Goal: Task Accomplishment & Management: Use online tool/utility

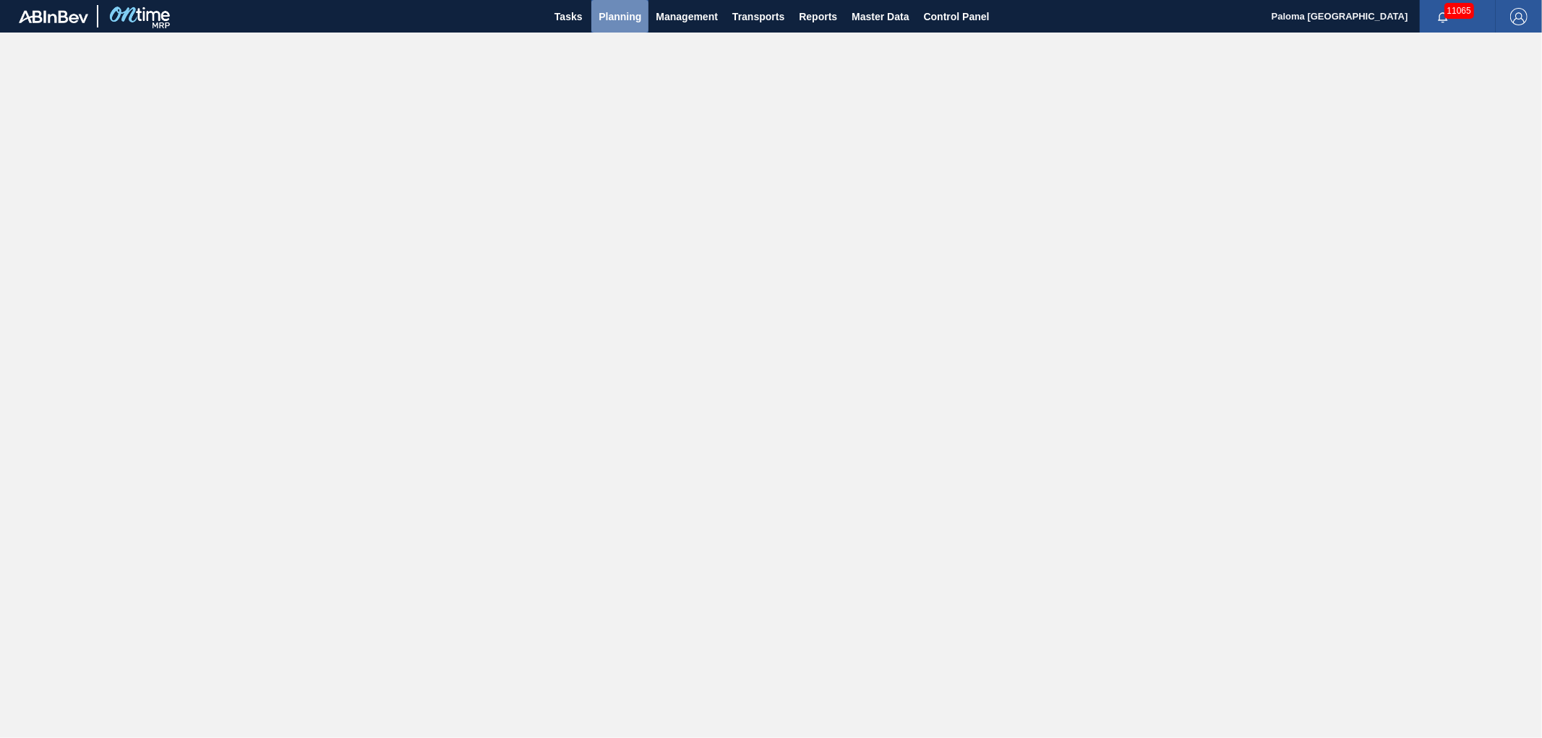
click at [601, 8] on span "Planning" at bounding box center [620, 16] width 43 height 17
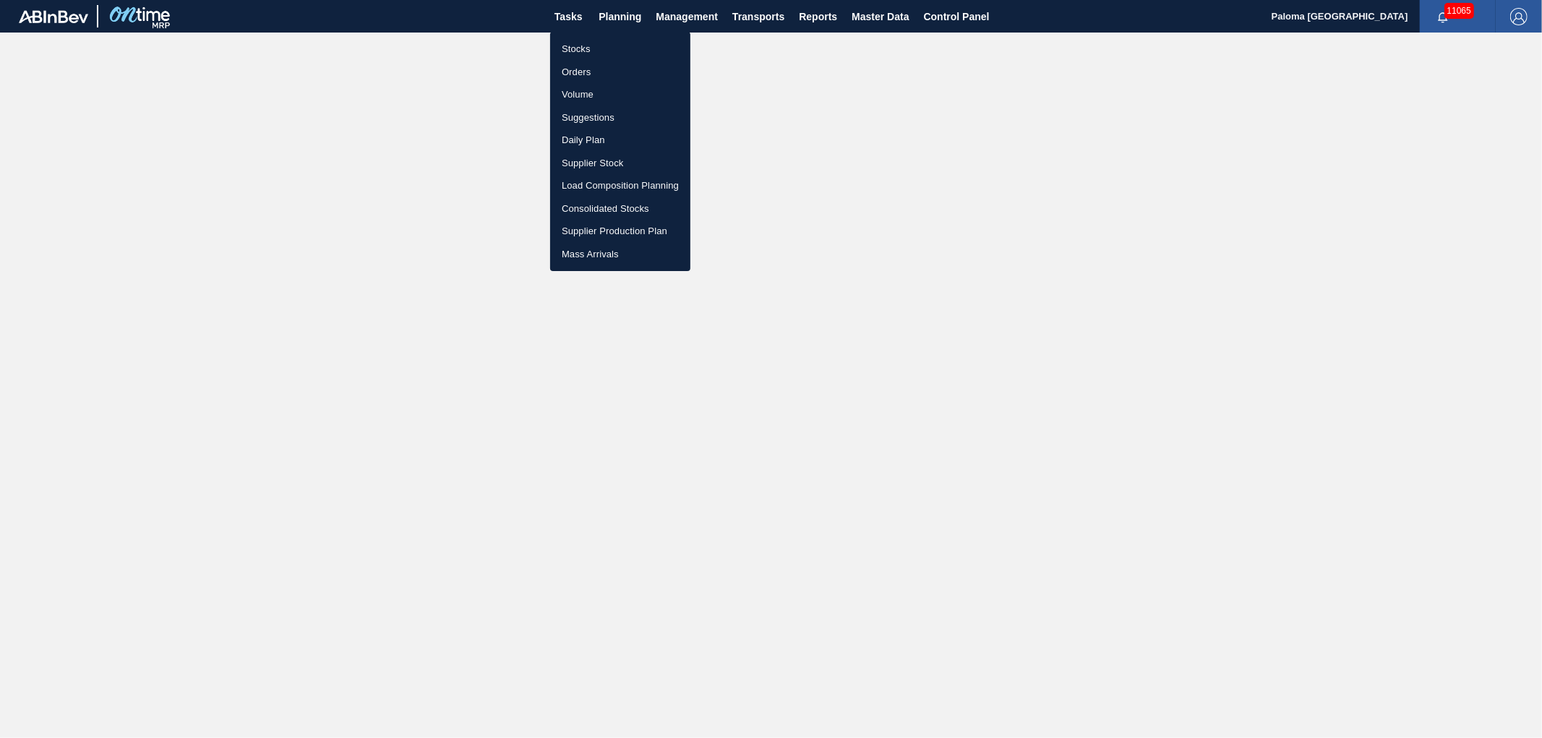
drag, startPoint x: 581, startPoint y: 70, endPoint x: 1158, endPoint y: 121, distance: 579.1
click at [581, 72] on li "Orders" at bounding box center [620, 72] width 140 height 23
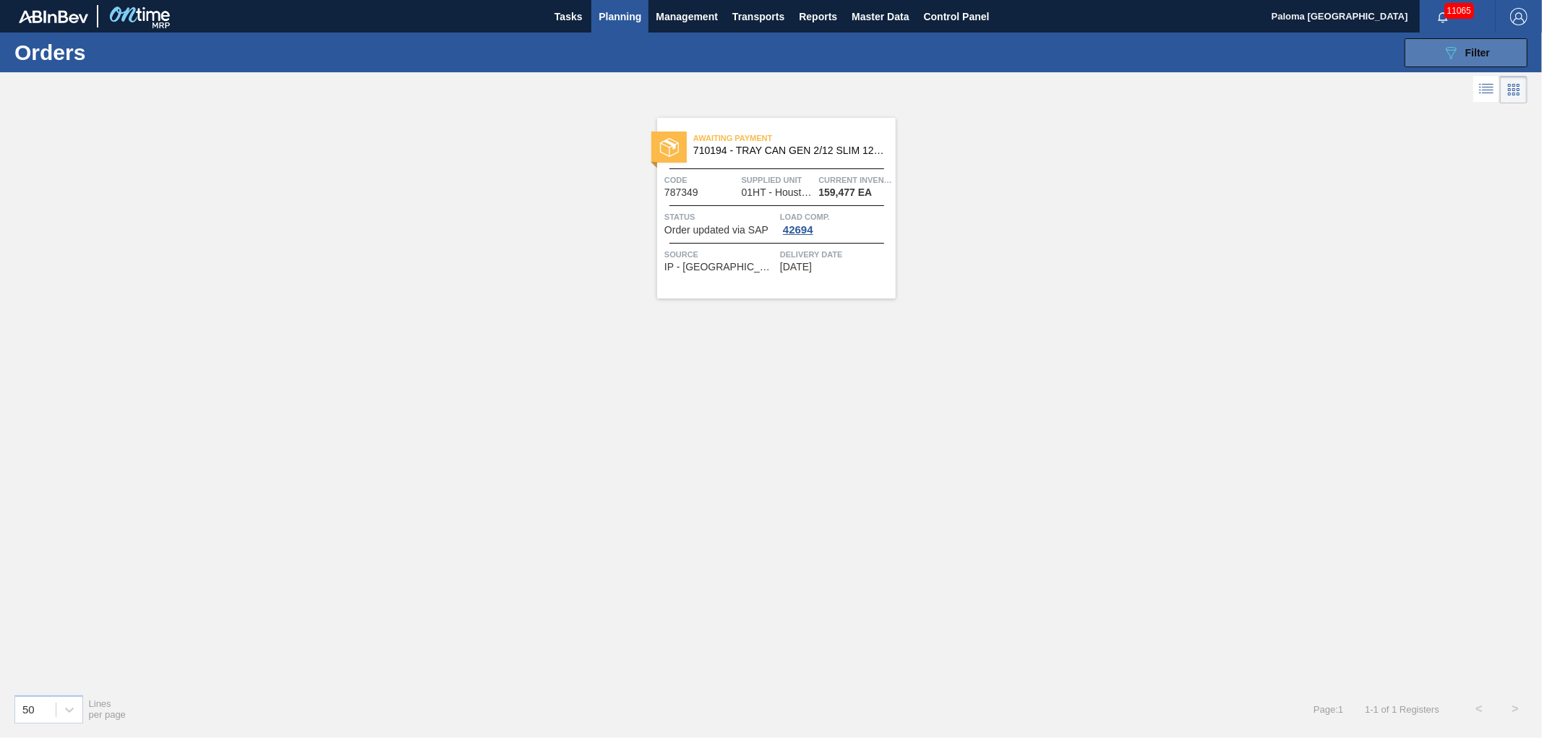
click at [1437, 56] on button "089F7B8B-B2A5-4AFE-B5C0-19BA573D28AC Filter" at bounding box center [1466, 52] width 123 height 29
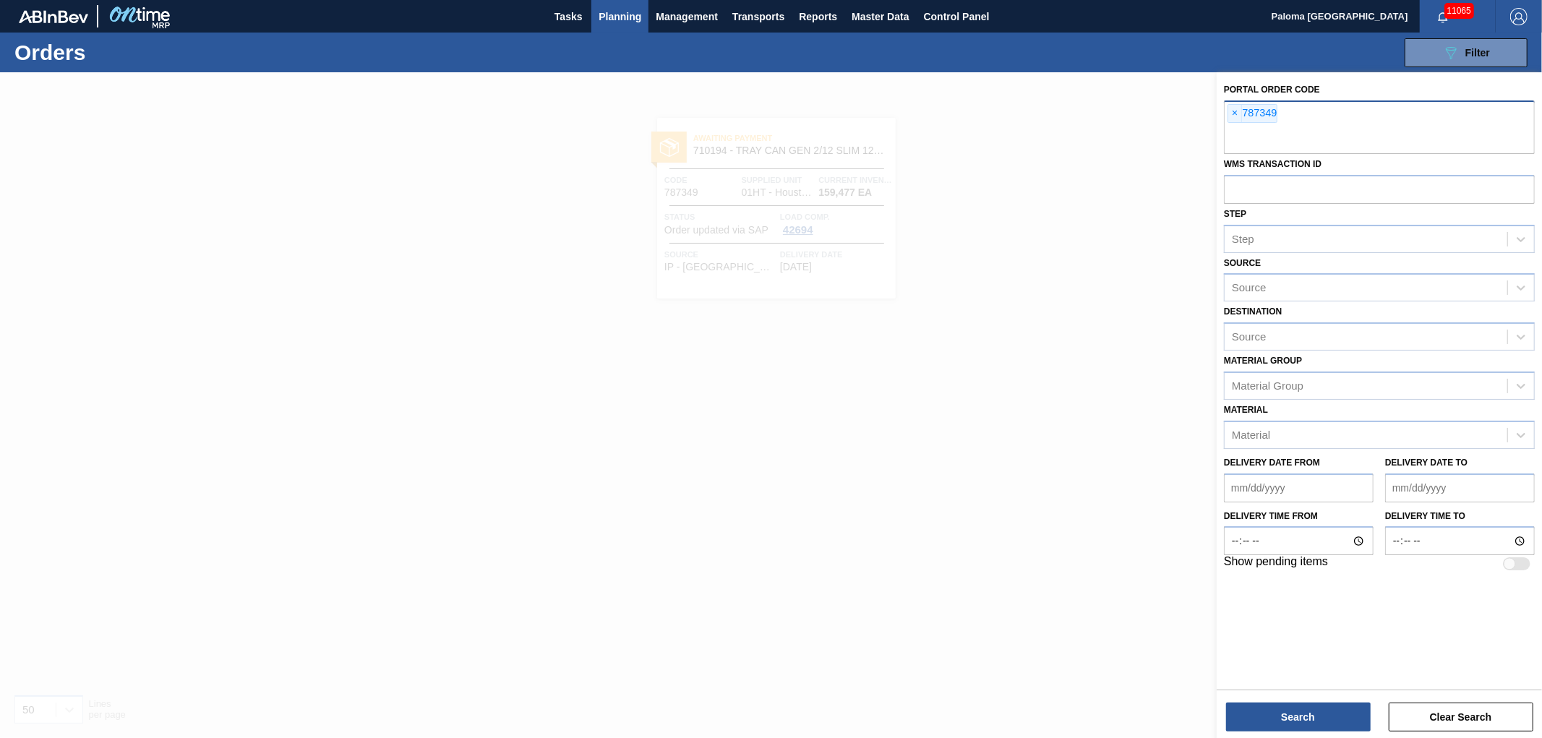
click at [1225, 117] on div "× 787349" at bounding box center [1379, 126] width 311 height 53
click at [1229, 111] on span "×" at bounding box center [1235, 113] width 14 height 17
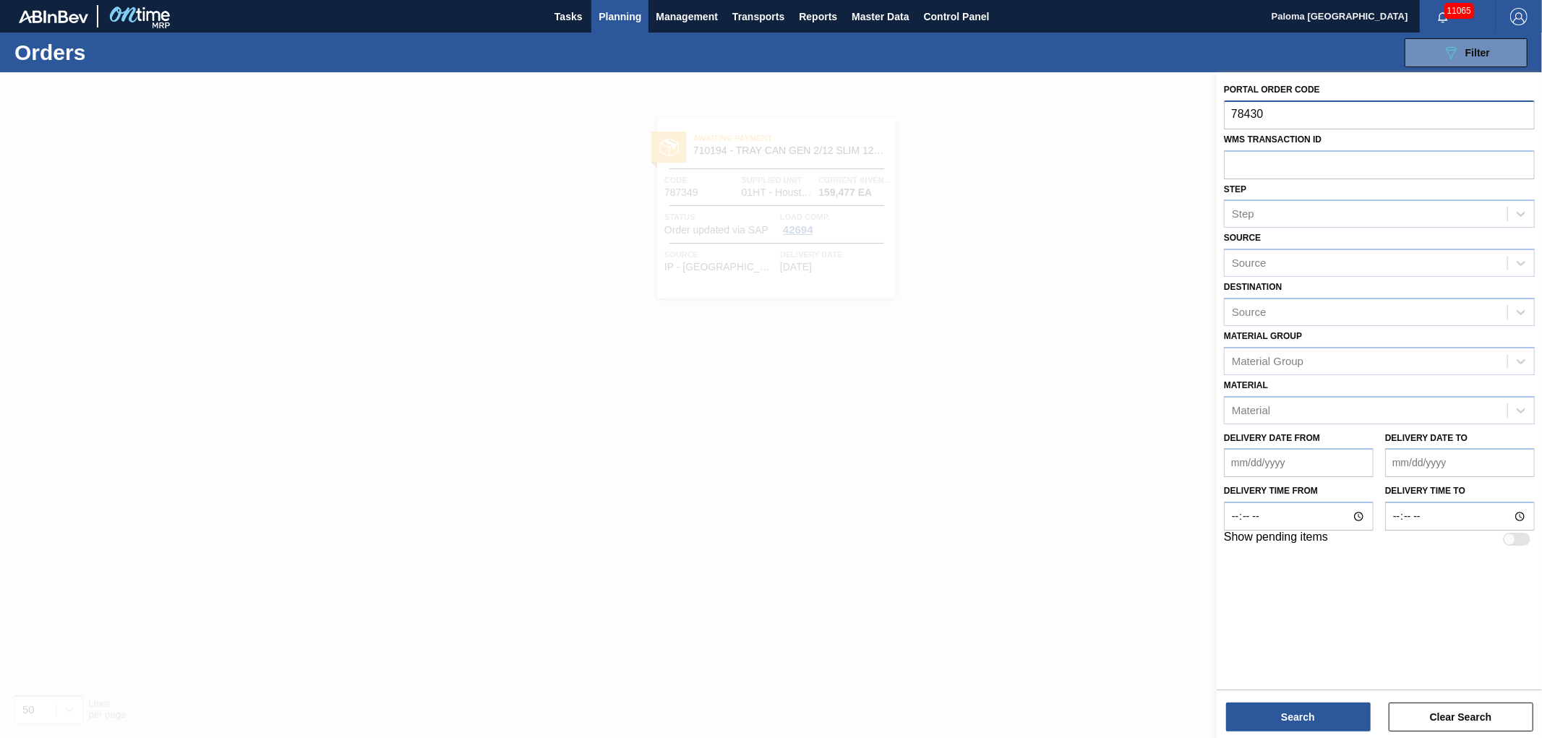
type input "784308"
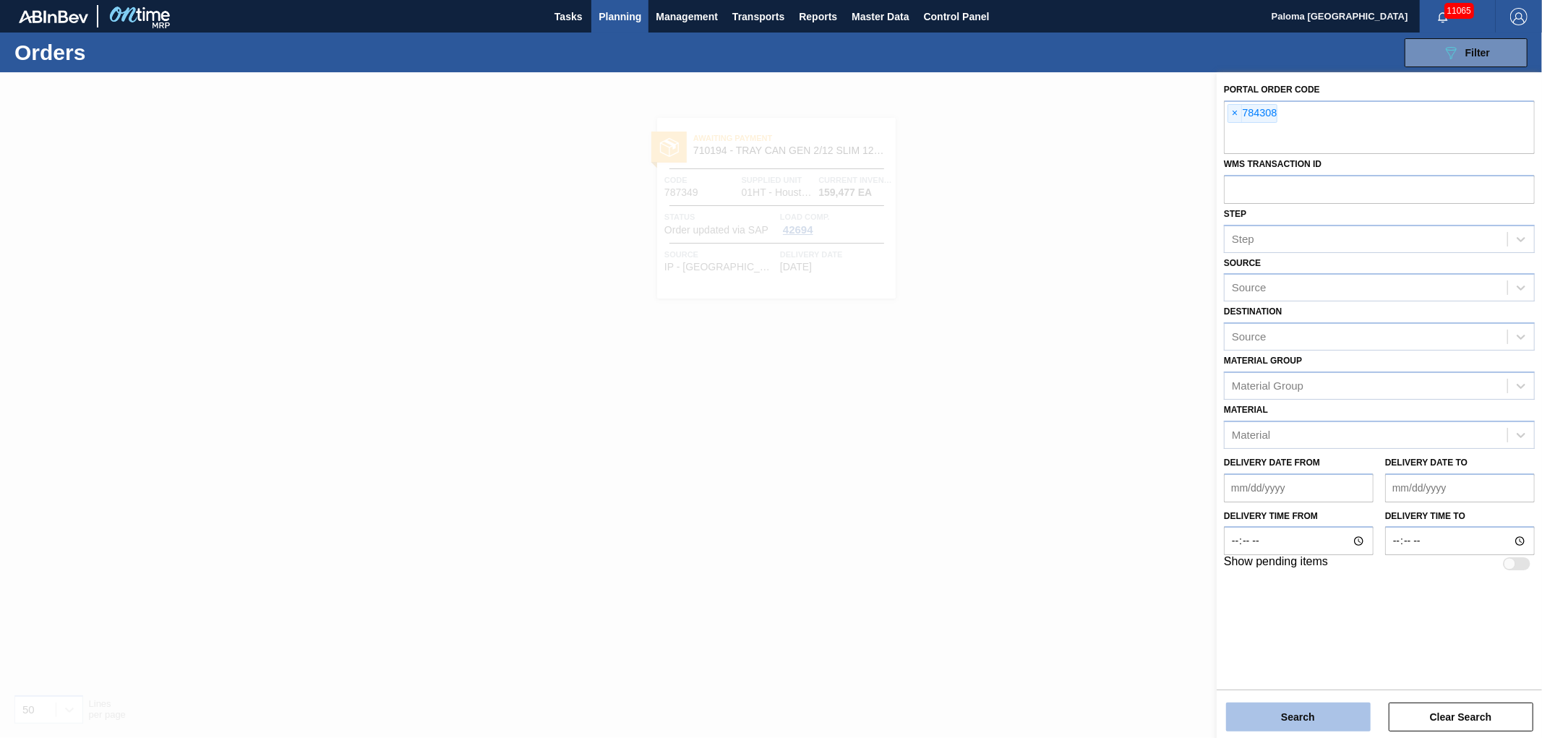
click at [1272, 720] on button "Search" at bounding box center [1298, 717] width 145 height 29
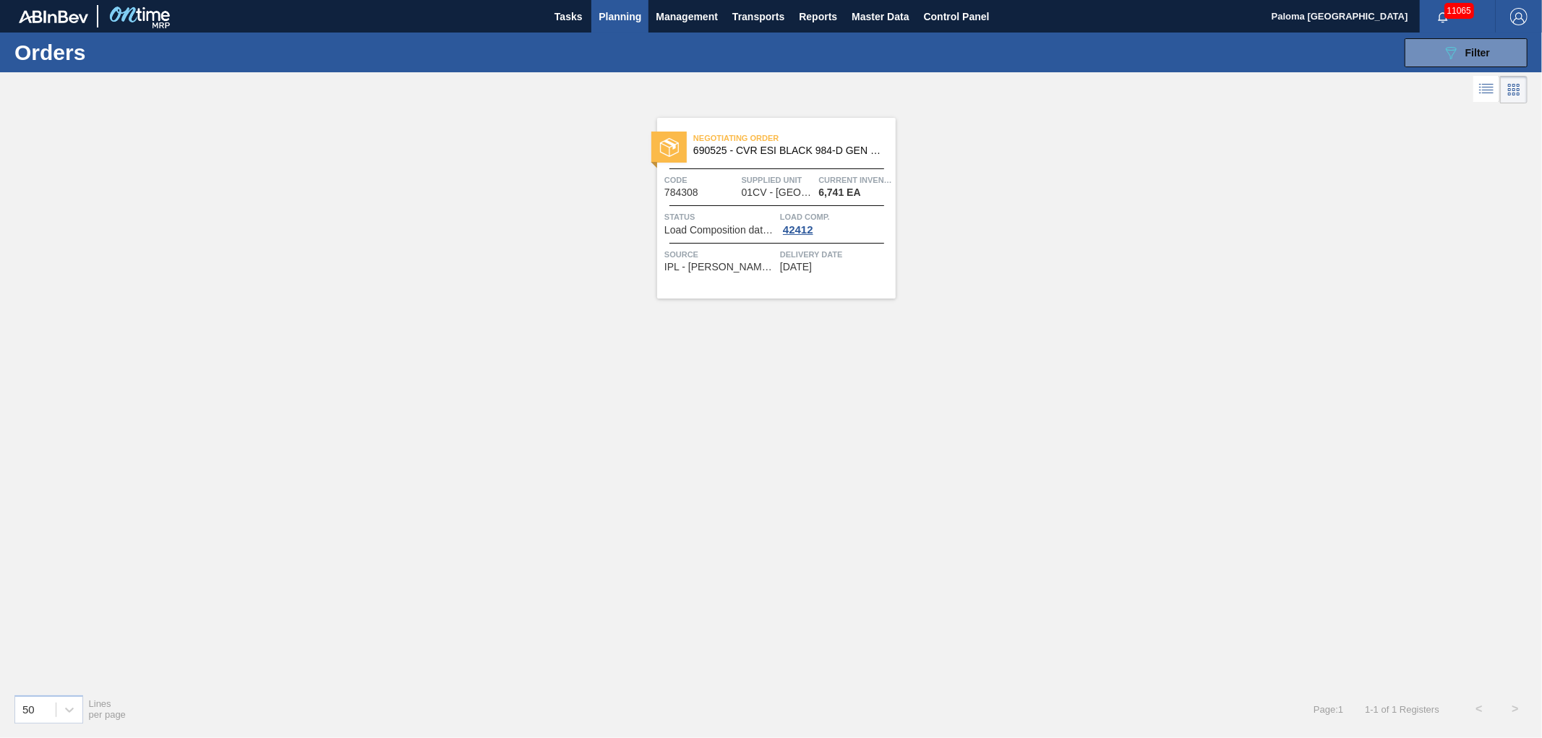
click at [733, 121] on div "Negotiating Order 690525 - CVR ESI BLACK 984-D GEN FFD- MERR VERSIO Code 784308…" at bounding box center [776, 208] width 239 height 181
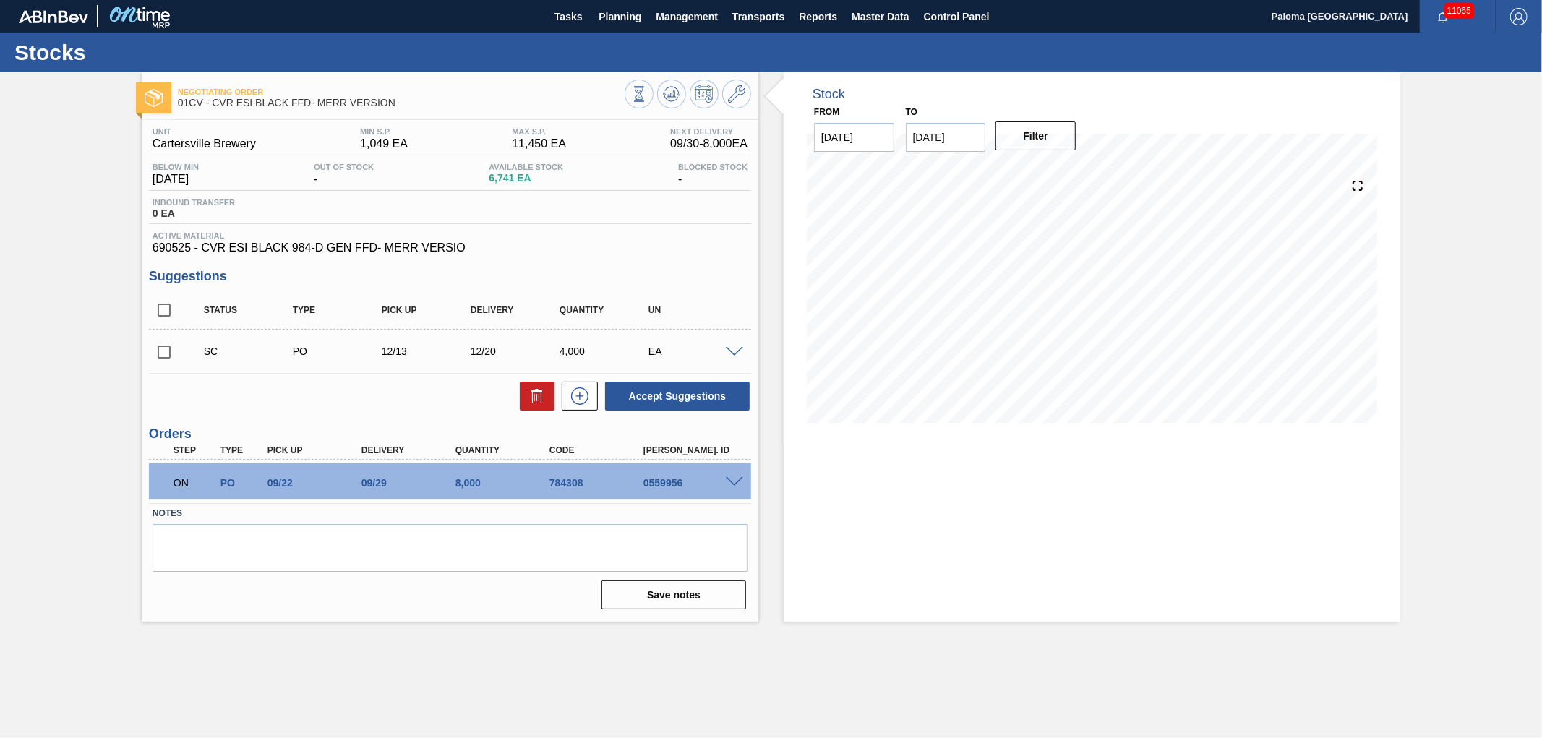
click at [735, 479] on span at bounding box center [734, 482] width 17 height 11
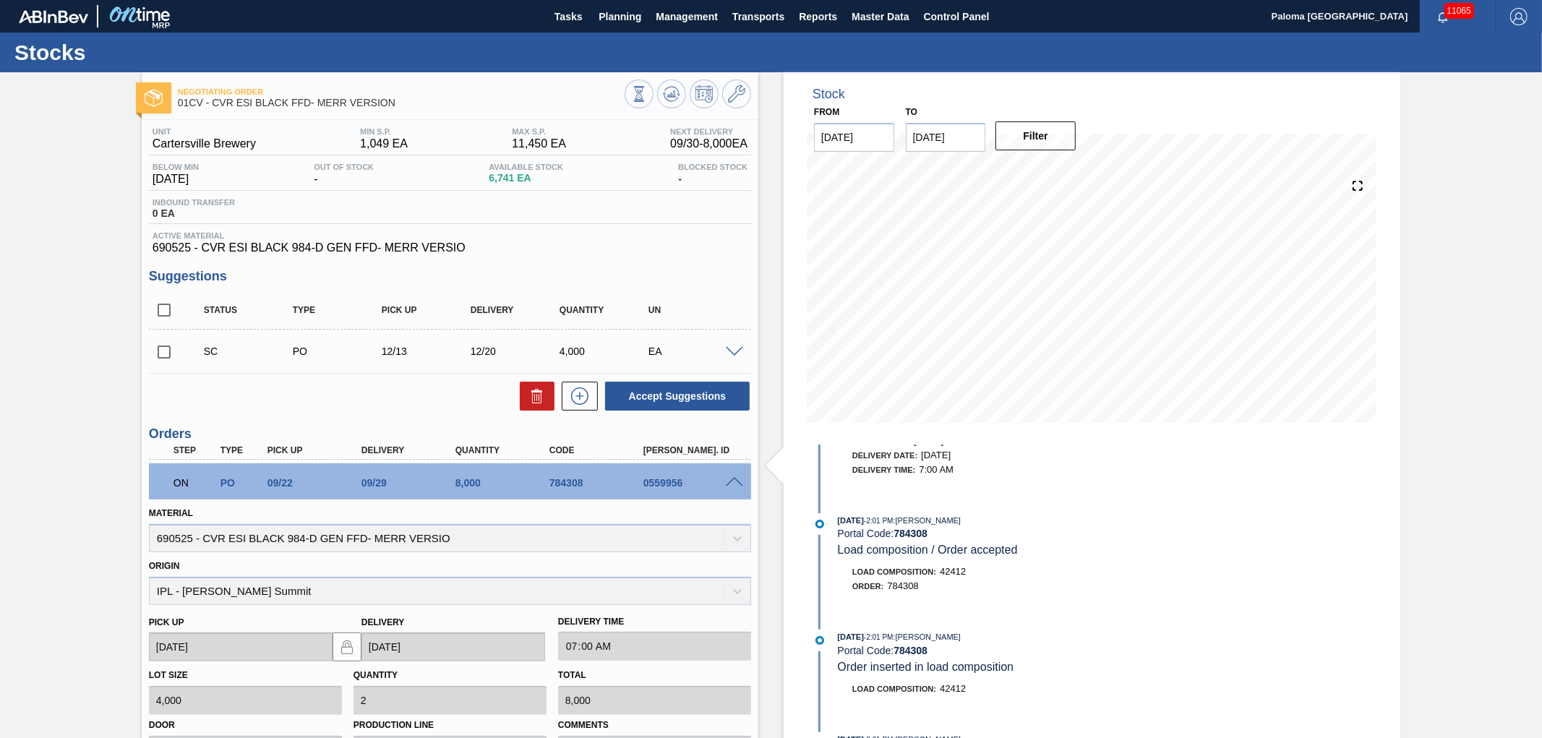
scroll to position [241, 0]
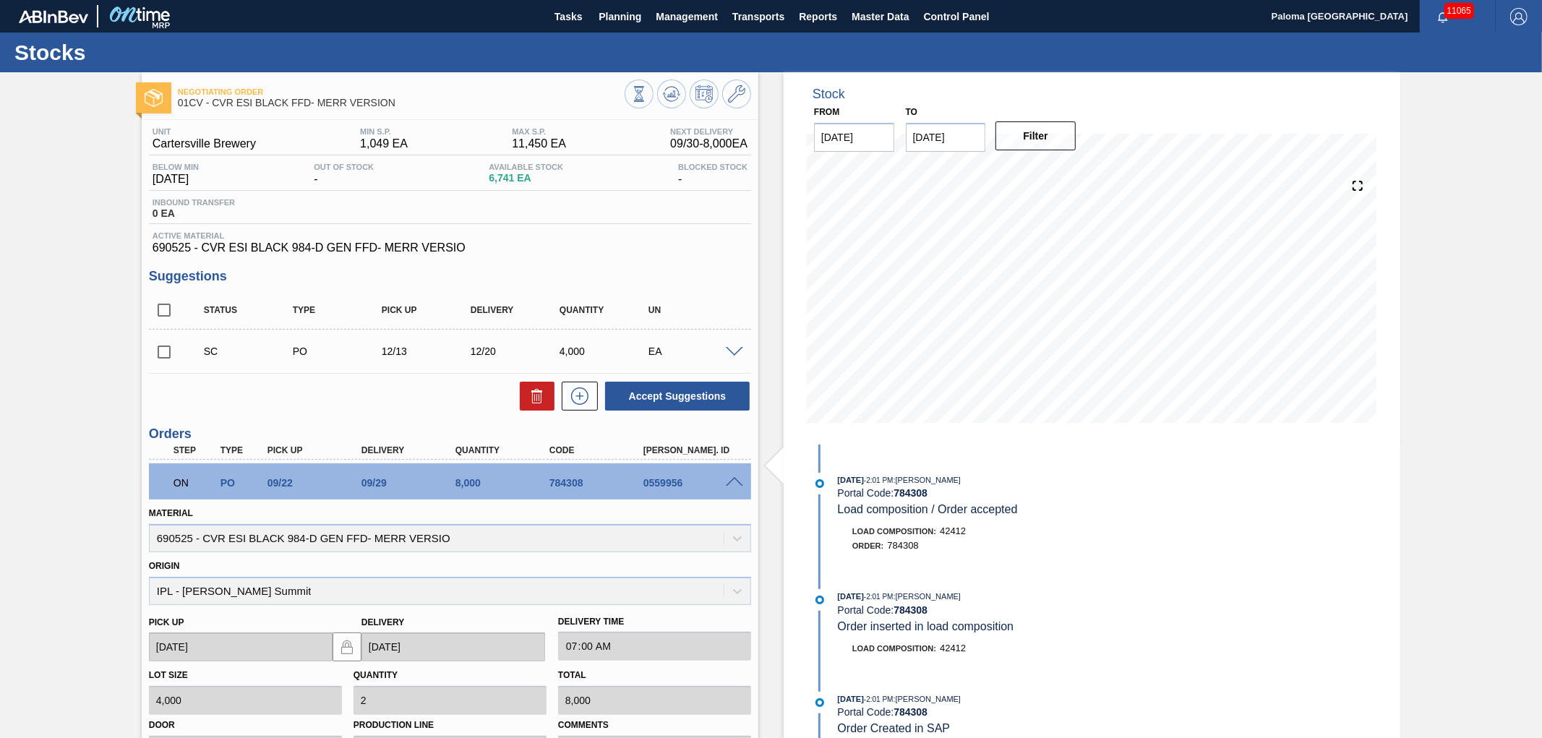
click at [950, 651] on span "42412" at bounding box center [953, 648] width 26 height 11
click at [951, 651] on span "42412" at bounding box center [953, 648] width 26 height 11
copy span "42412"
click at [767, 11] on span "Transports" at bounding box center [758, 16] width 52 height 17
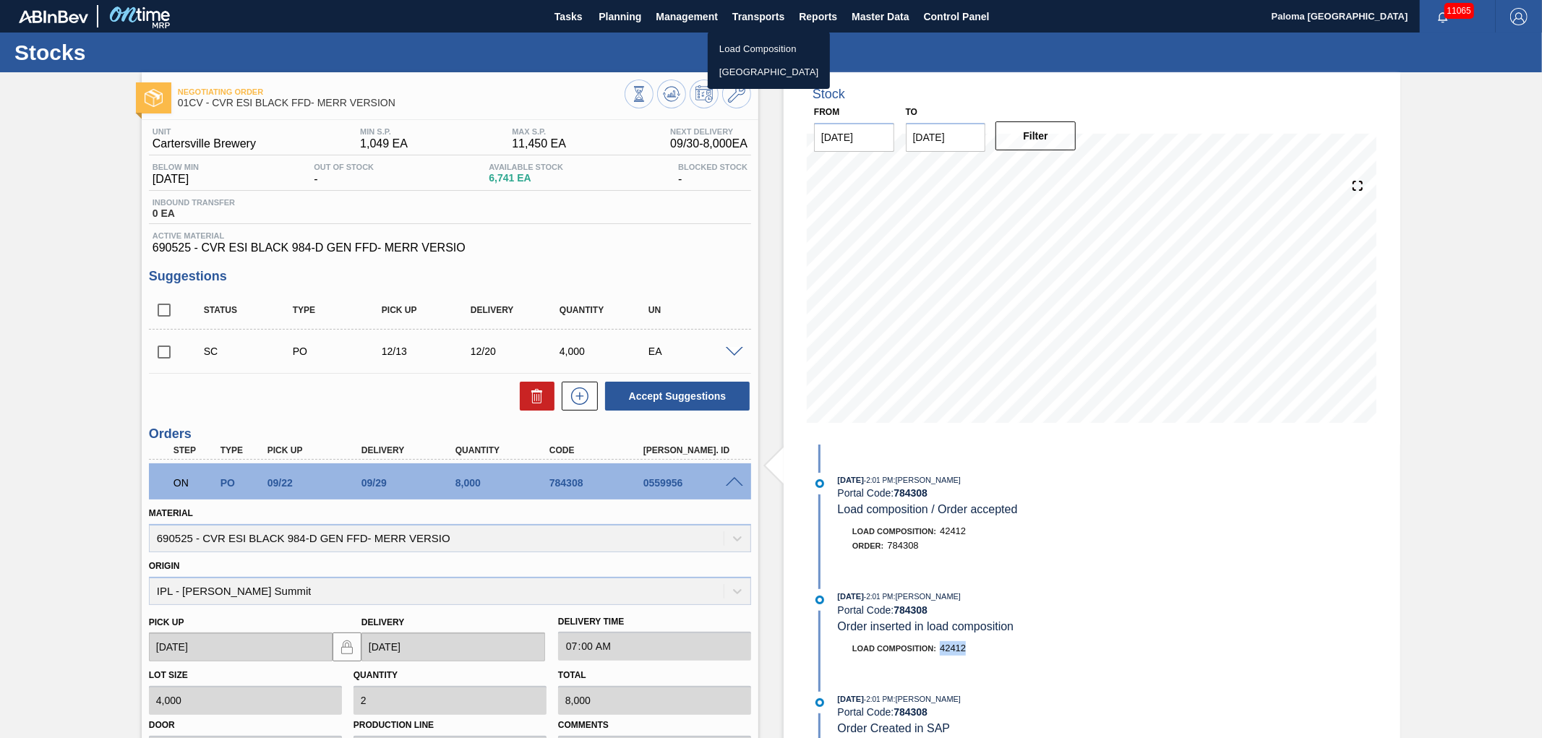
click at [766, 43] on li "Load Composition" at bounding box center [769, 49] width 122 height 23
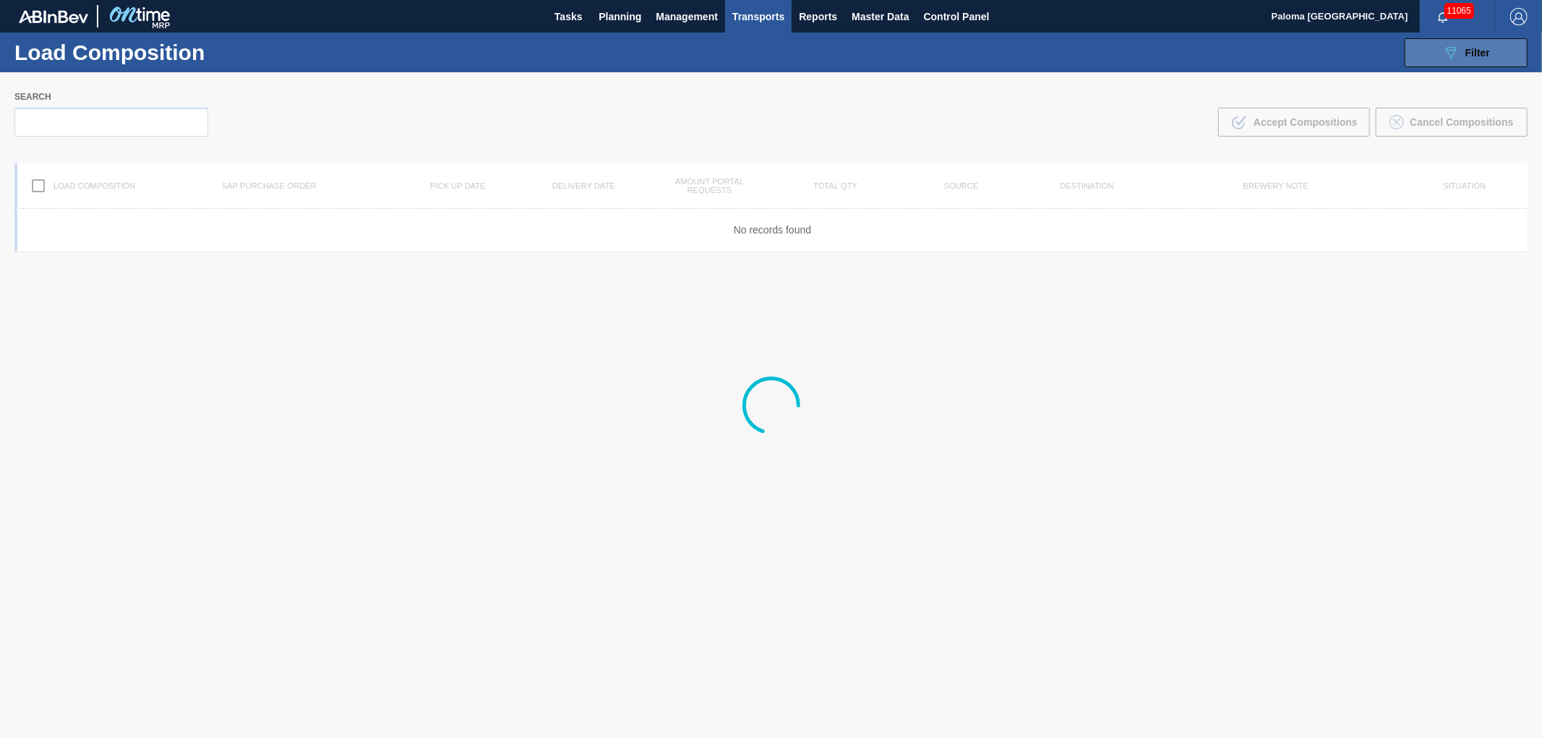
click at [1412, 52] on button "089F7B8B-B2A5-4AFE-B5C0-19BA573D28AC Filter" at bounding box center [1466, 52] width 123 height 29
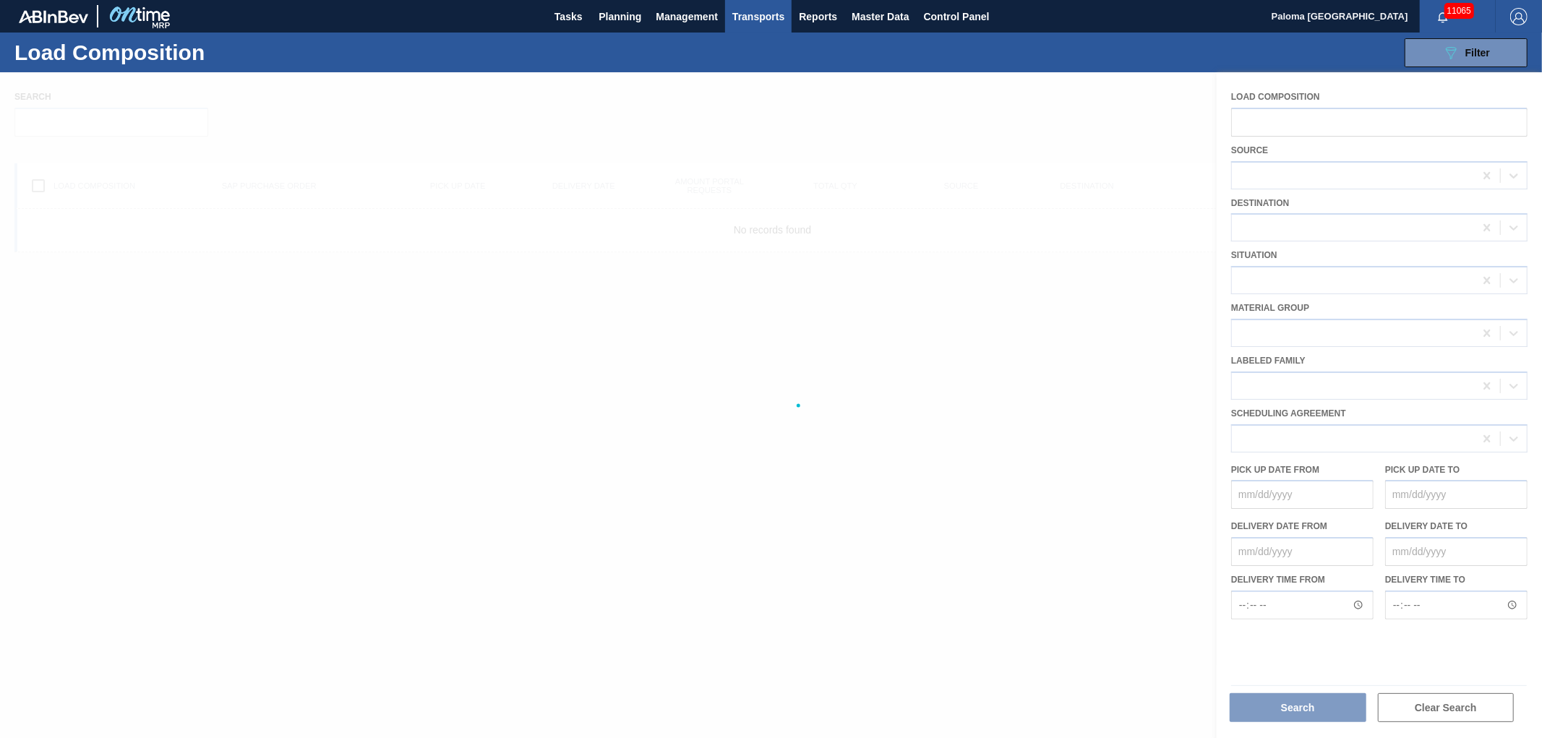
click at [1332, 116] on div at bounding box center [771, 405] width 1542 height 666
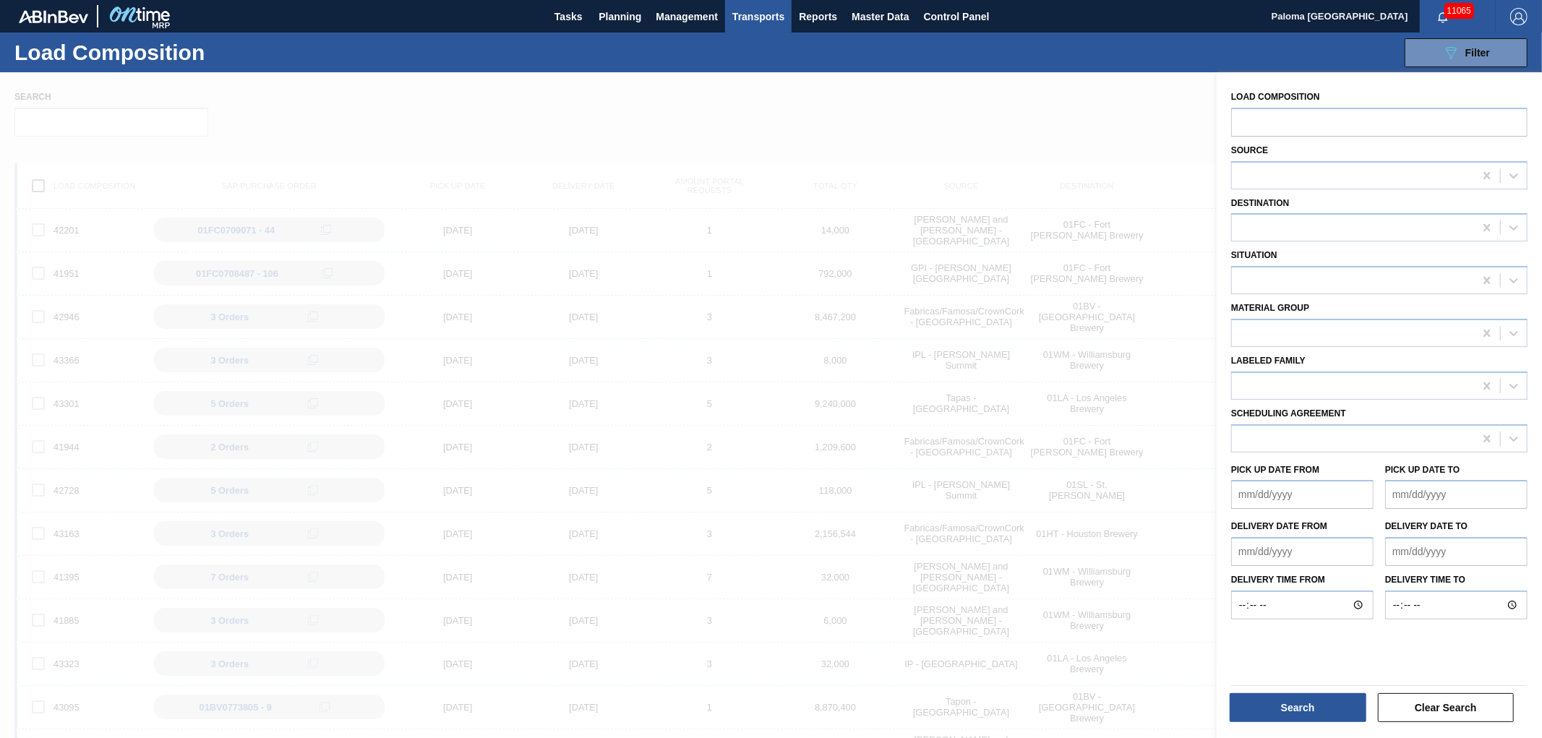
click at [1326, 125] on input "text" at bounding box center [1379, 121] width 296 height 27
paste input "42412"
type input "42412"
click at [1301, 702] on button "Search" at bounding box center [1298, 707] width 137 height 29
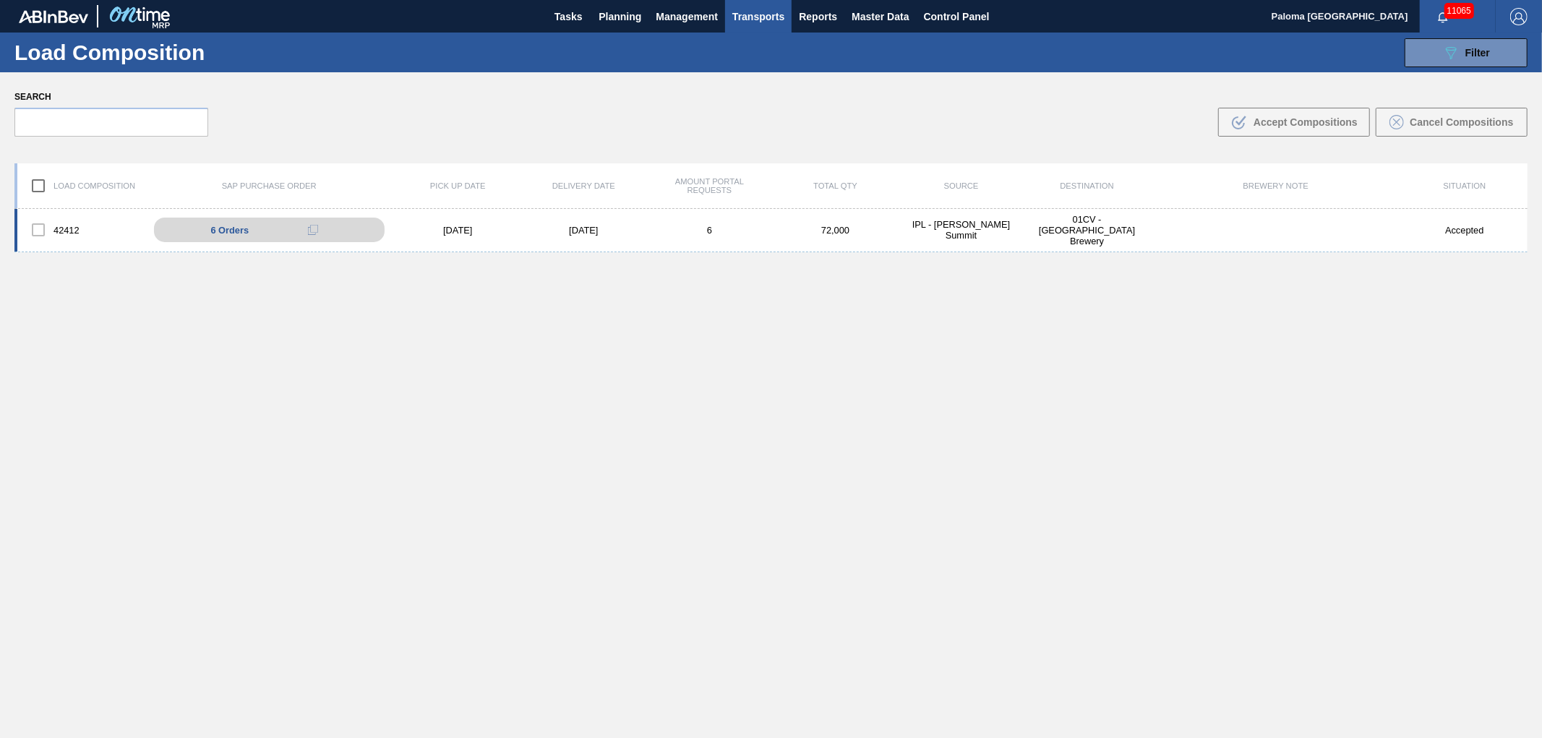
click at [80, 226] on div "42412" at bounding box center [80, 230] width 126 height 30
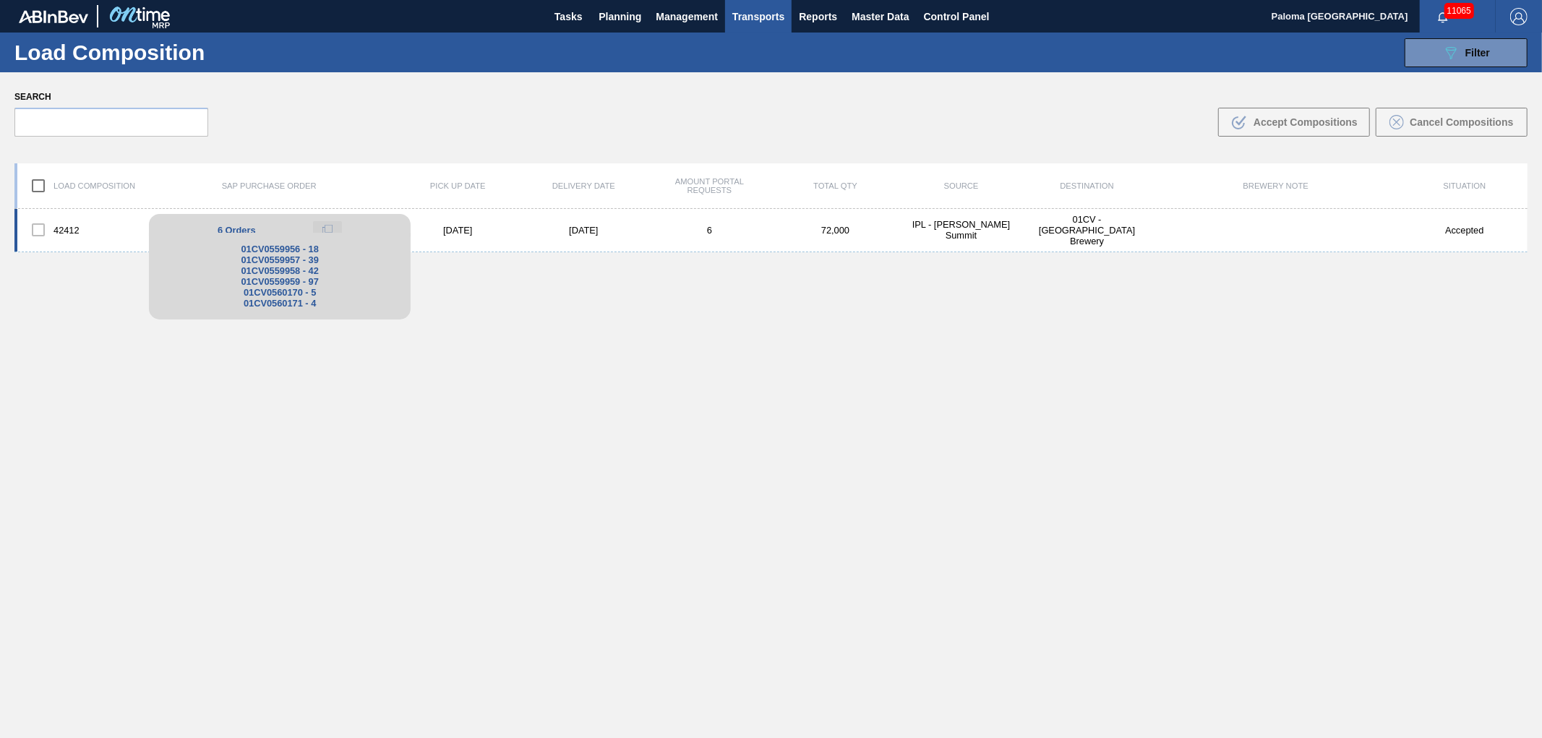
click at [326, 226] on icon at bounding box center [327, 230] width 10 height 10
click at [278, 227] on div "6 Orders" at bounding box center [280, 229] width 240 height 17
click at [236, 228] on span "6 Orders" at bounding box center [237, 230] width 38 height 11
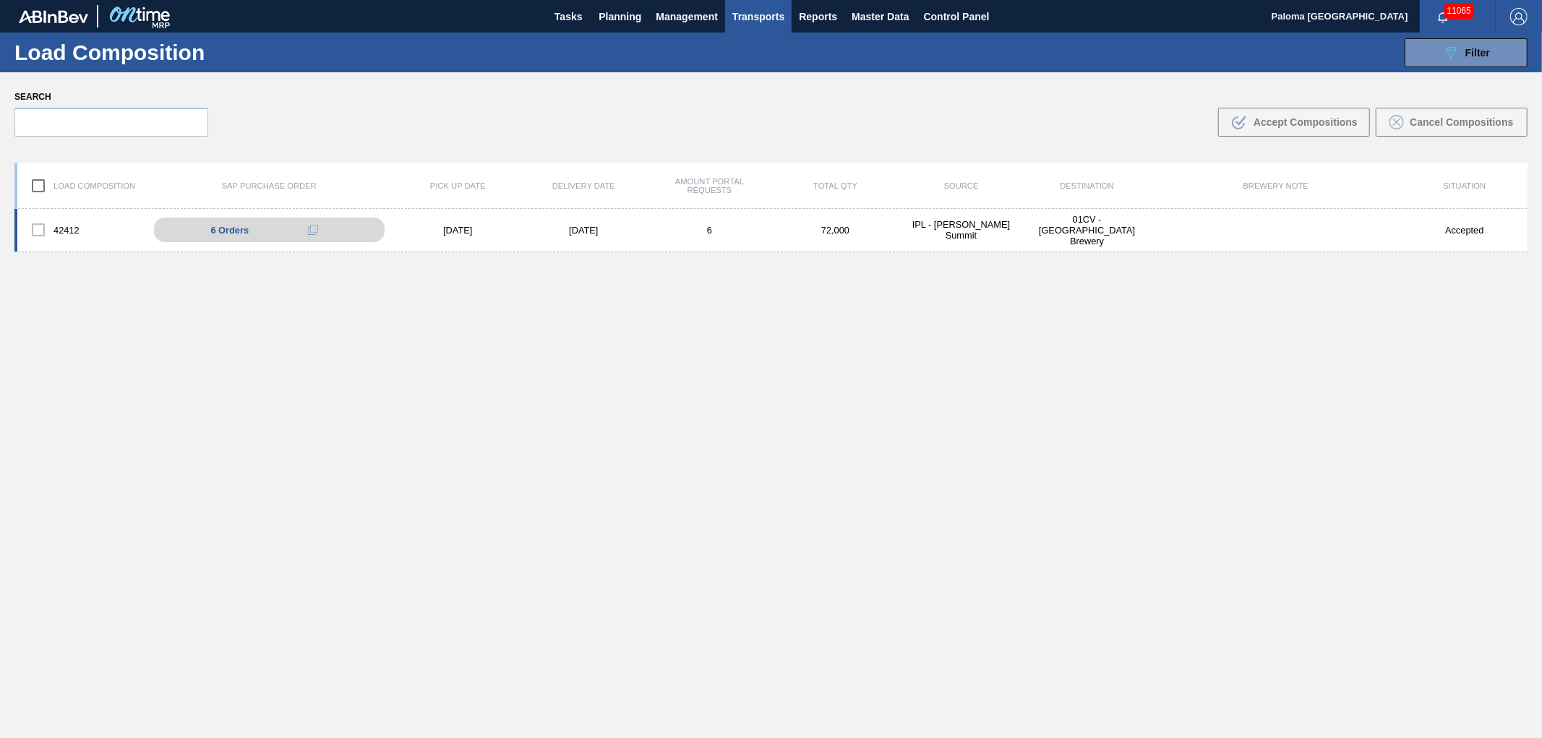
click at [457, 222] on div "42412 6 Orders 01CV0559956 - 18 01CV0559957 - 39 01CV0559958 - 42 01CV0559959 -…" at bounding box center [770, 230] width 1513 height 43
click at [445, 225] on div "[DATE]" at bounding box center [458, 230] width 126 height 11
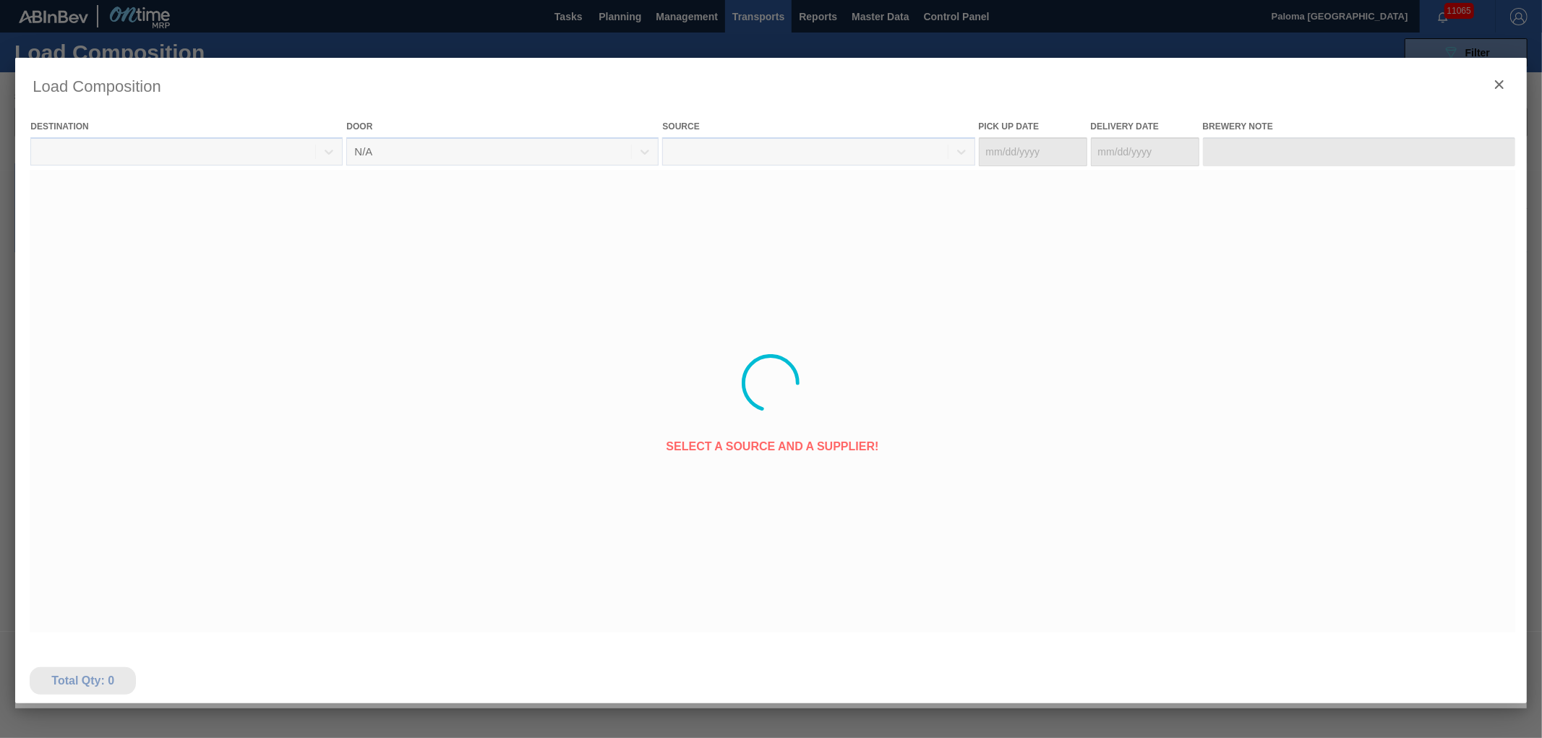
type Date "[DATE]"
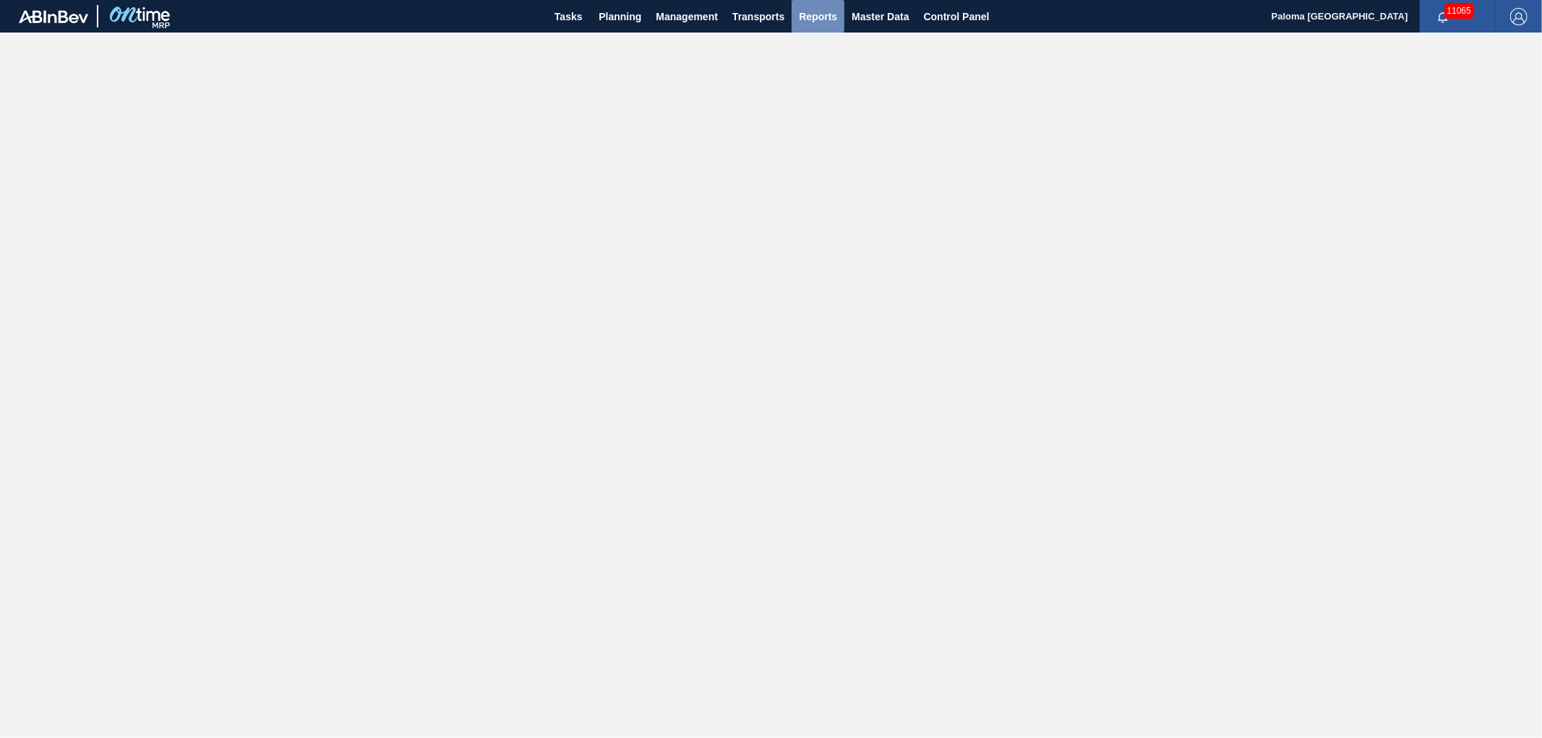
click at [813, 10] on span "Reports" at bounding box center [818, 16] width 38 height 17
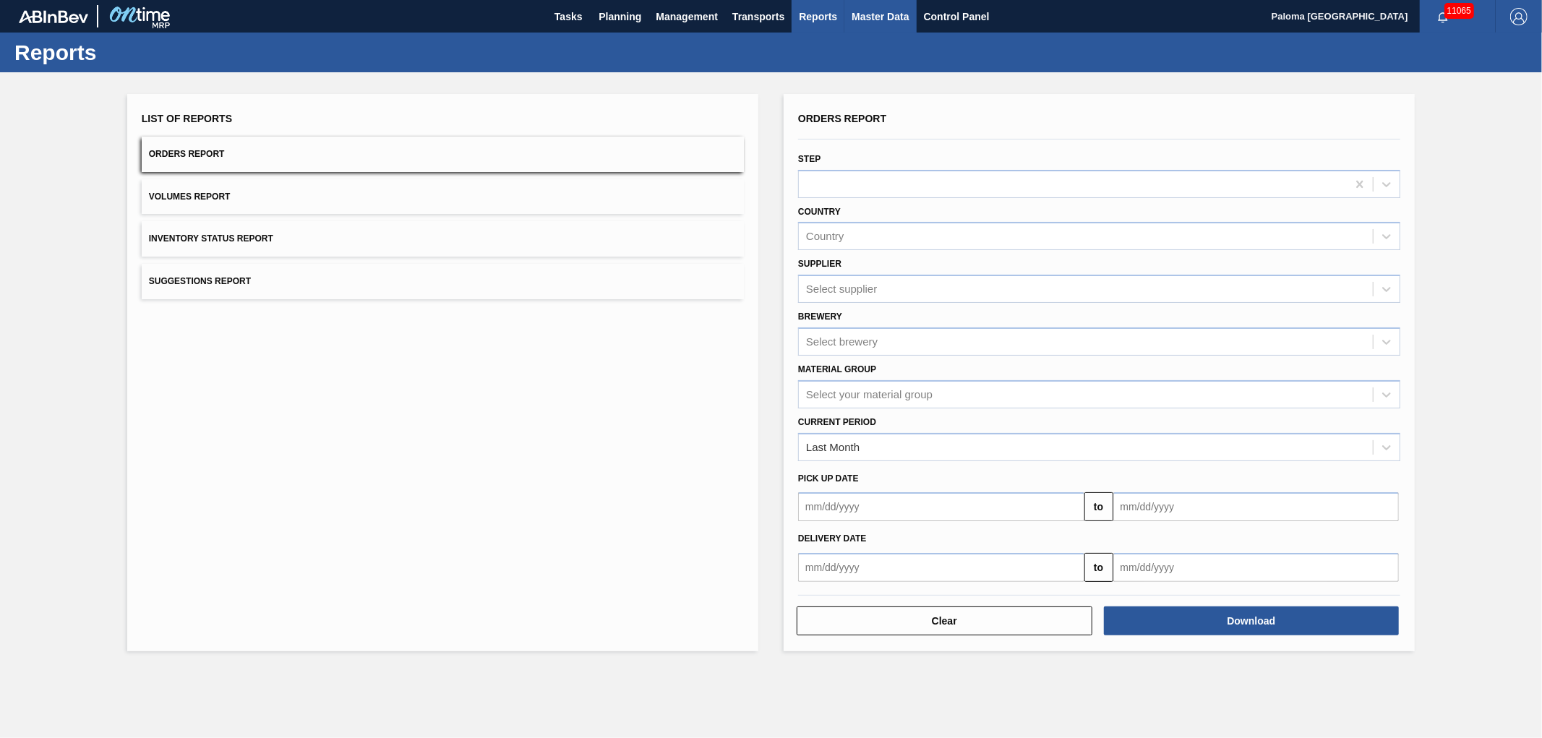
click at [890, 20] on span "Master Data" at bounding box center [880, 16] width 57 height 17
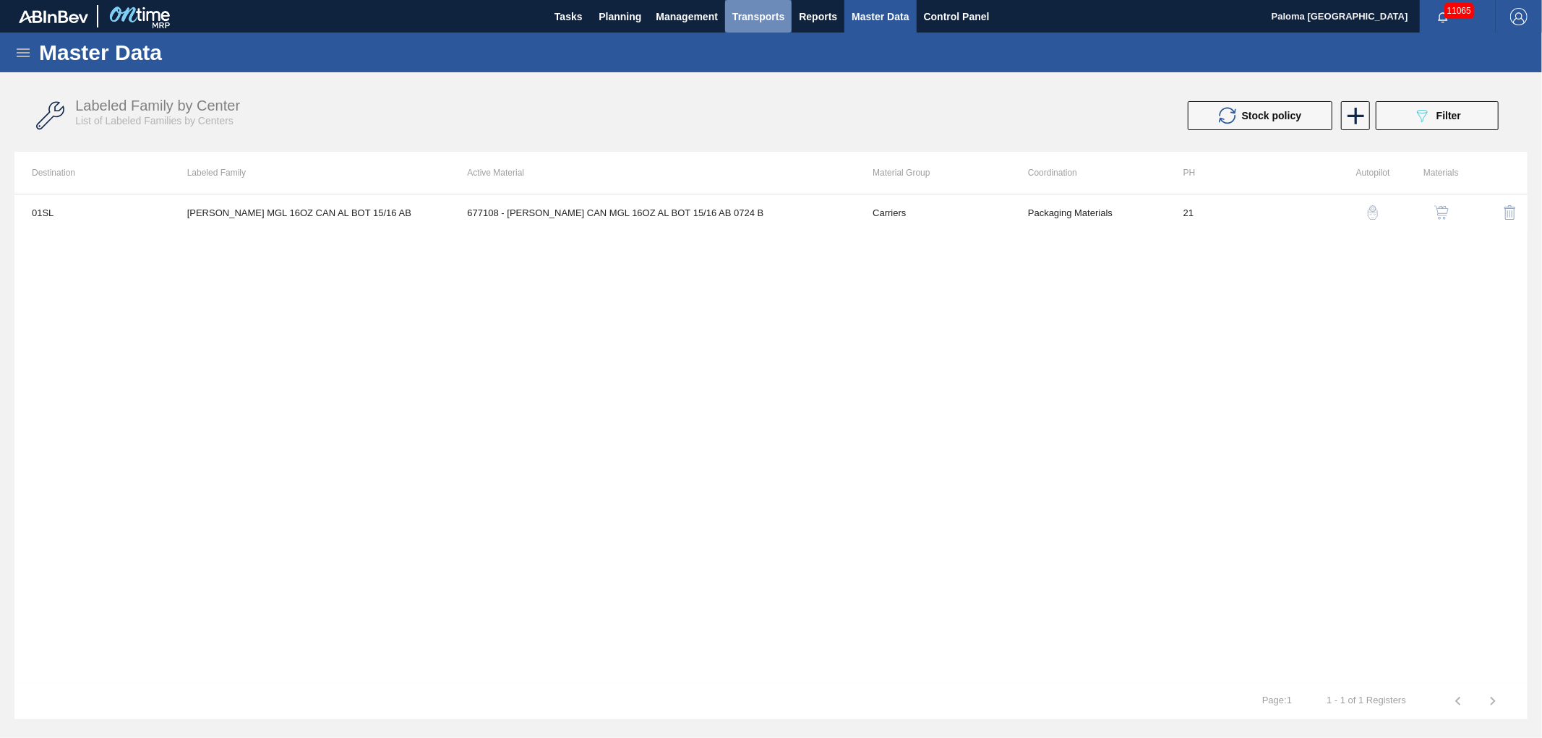
click at [775, 10] on span "Transports" at bounding box center [758, 16] width 52 height 17
click at [747, 41] on li "Load Composition" at bounding box center [769, 49] width 122 height 23
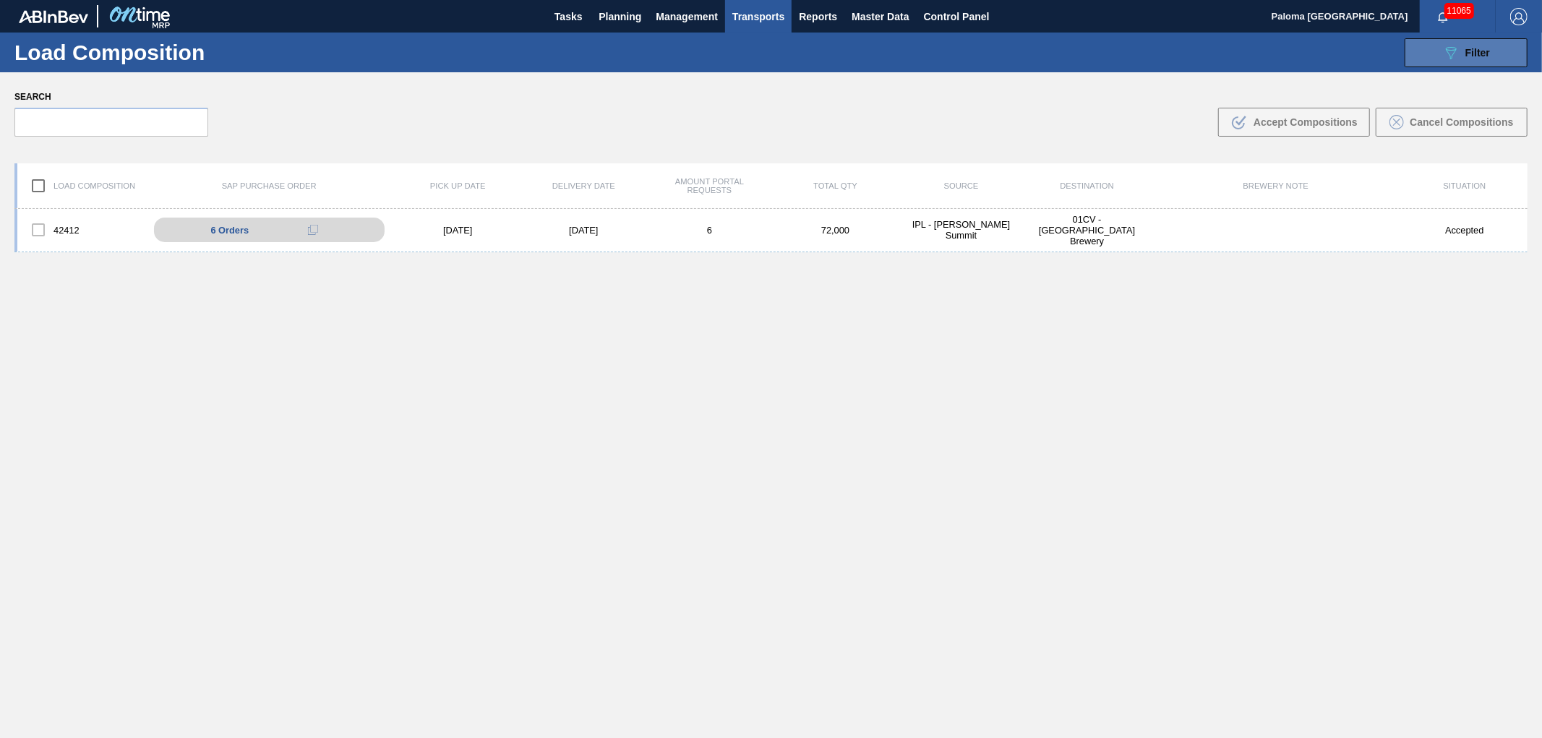
click at [1435, 52] on button "089F7B8B-B2A5-4AFE-B5C0-19BA573D28AC Filter" at bounding box center [1466, 52] width 123 height 29
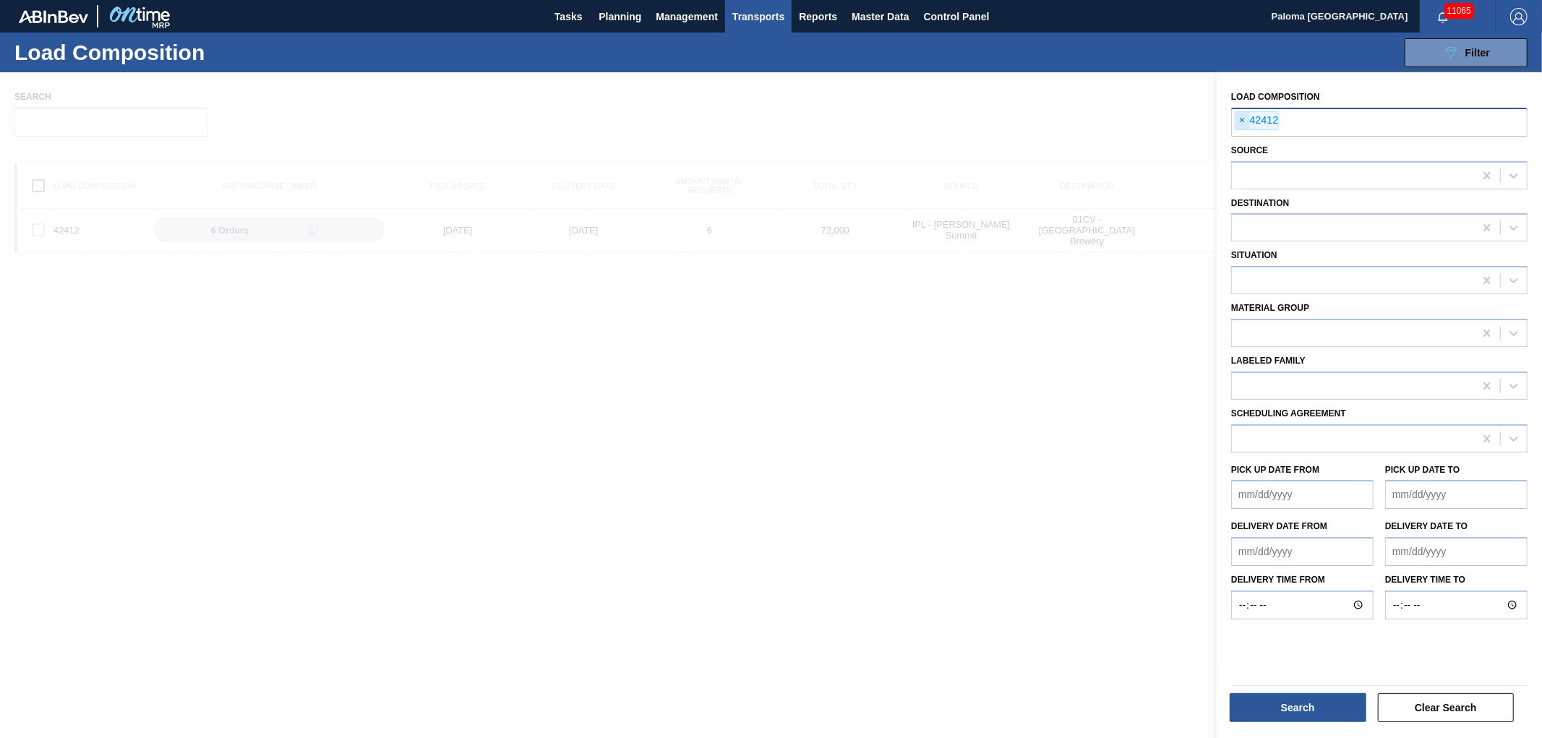
click at [1238, 123] on span "×" at bounding box center [1242, 120] width 14 height 17
click at [1238, 121] on input "text" at bounding box center [1379, 121] width 296 height 27
click at [1260, 716] on button "Search" at bounding box center [1298, 707] width 137 height 29
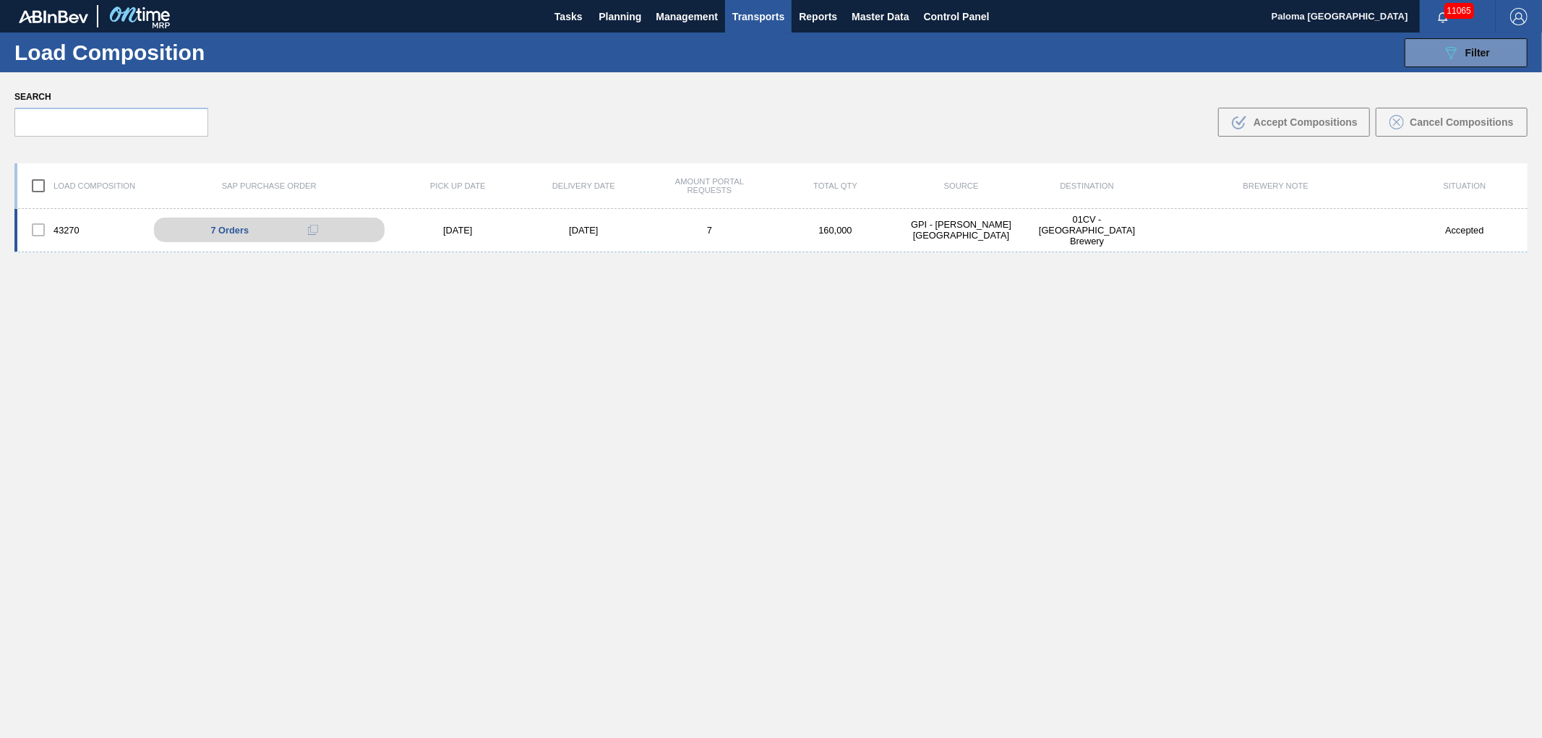
click at [551, 235] on div "43270 7 Orders 01CV0561449 - 30 01CV0561870 - 188 01CV0561871 - 15 01CV0561872 …" at bounding box center [770, 230] width 1513 height 43
click at [417, 222] on div "43270 7 Orders 01CV0561449 - 30 01CV0561870 - 188 01CV0561871 - 15 01CV0561872 …" at bounding box center [770, 230] width 1513 height 43
click at [416, 223] on div "43270 7 Orders 01CV0561449 - 30 01CV0561870 - 188 01CV0561871 - 15 01CV0561872 …" at bounding box center [770, 230] width 1513 height 43
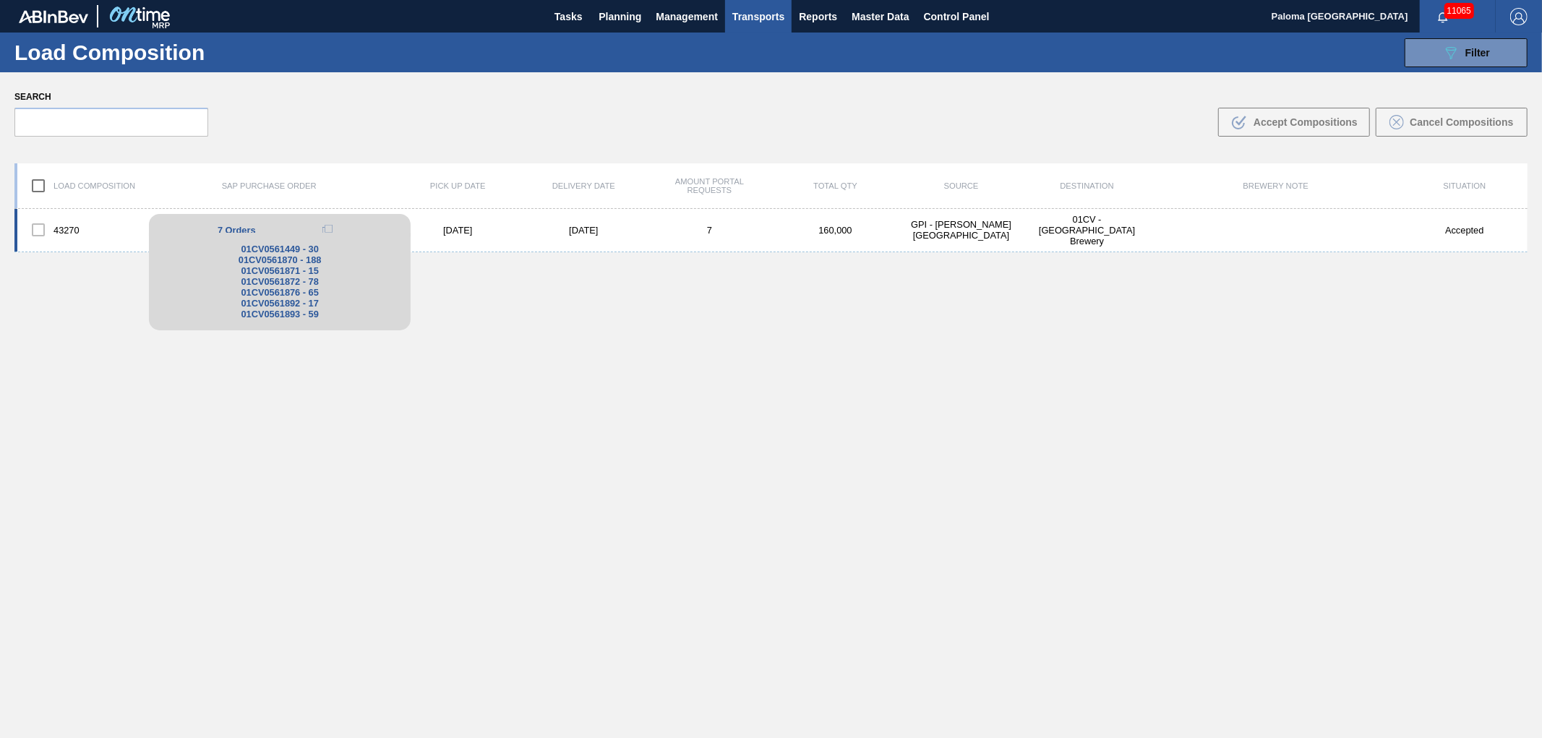
click at [275, 0] on body "Tasks Planning Management Transports Reports Master Data Control Panel Paloma […" at bounding box center [771, 0] width 1542 height 0
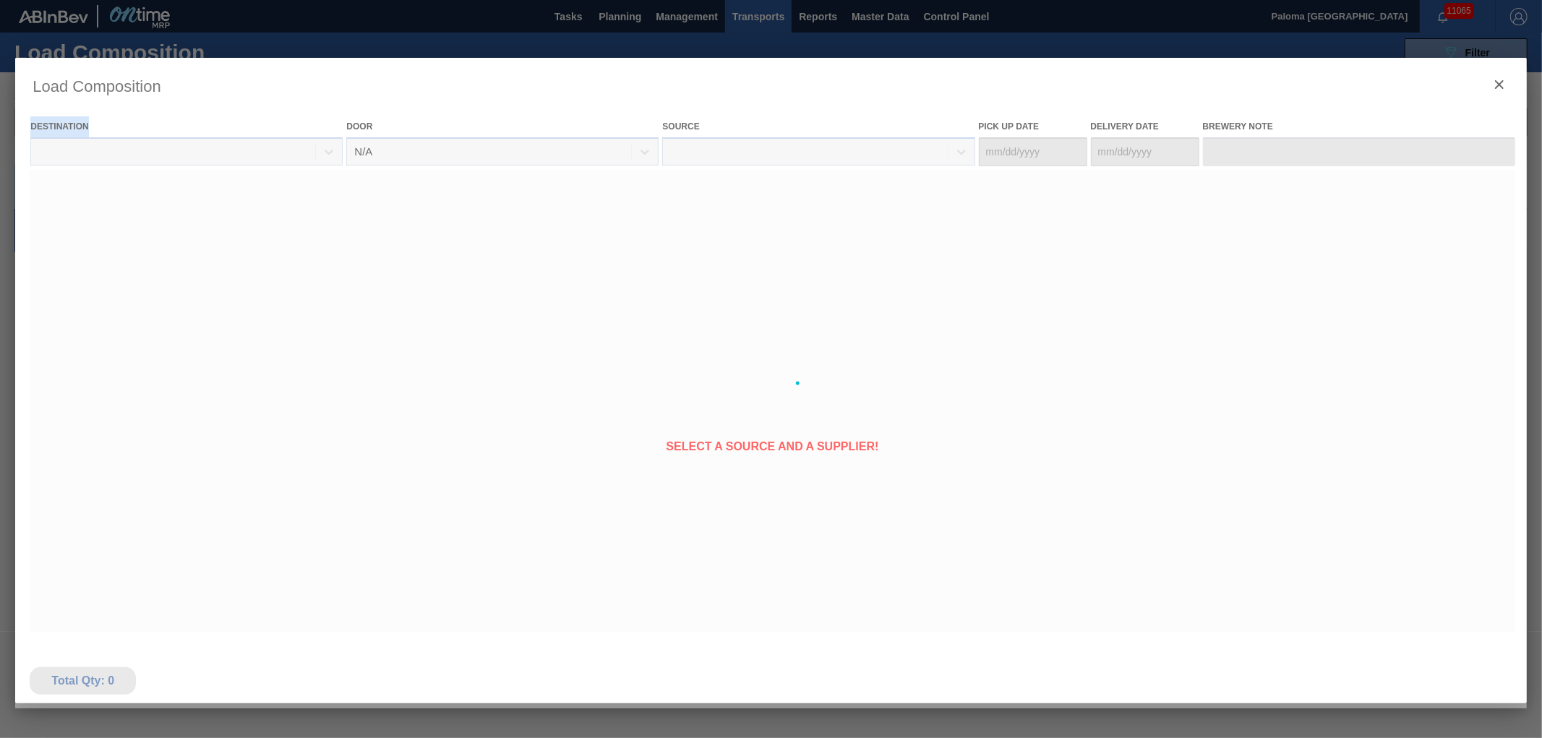
click at [275, 235] on div at bounding box center [770, 383] width 1511 height 651
type Date "[DATE]"
